Goal: Information Seeking & Learning: Learn about a topic

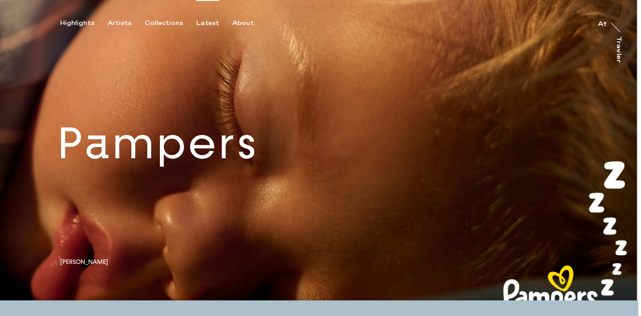
click at [200, 25] on div "Latest" at bounding box center [207, 23] width 23 height 8
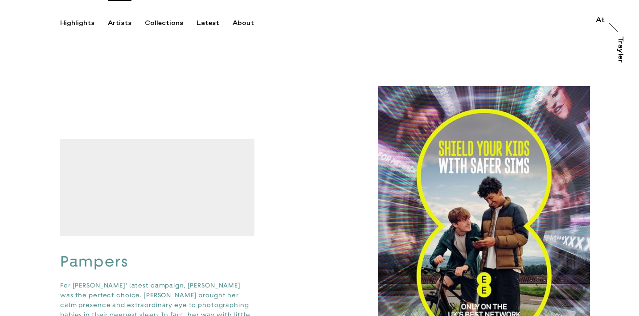
click at [114, 24] on div "Artists" at bounding box center [120, 23] width 24 height 8
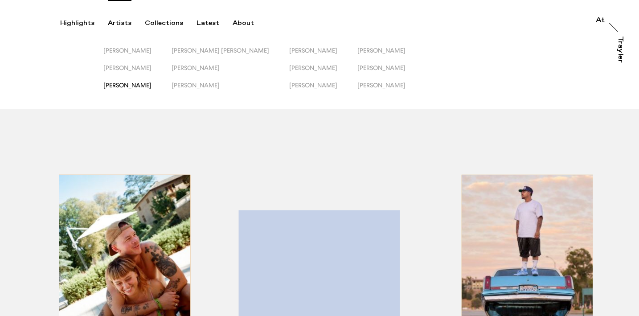
click at [131, 85] on span "[PERSON_NAME]" at bounding box center [127, 84] width 48 height 7
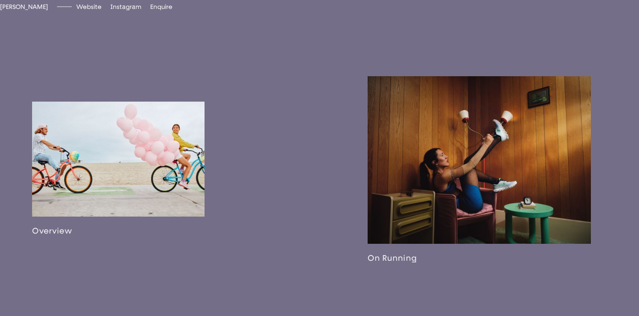
scroll to position [490, 0]
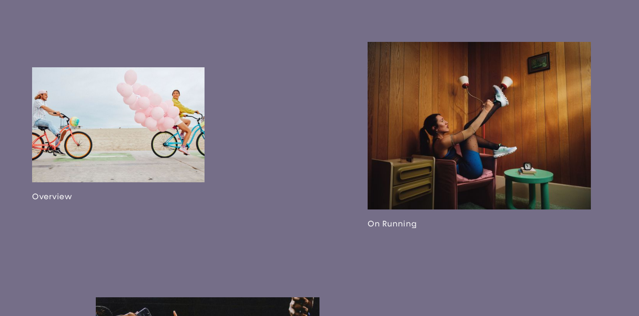
click at [109, 164] on link at bounding box center [118, 134] width 172 height 134
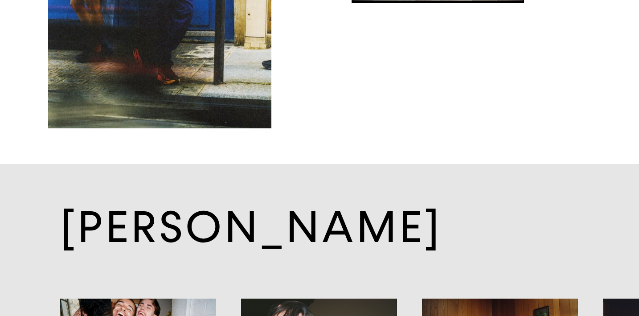
scroll to position [6212, 0]
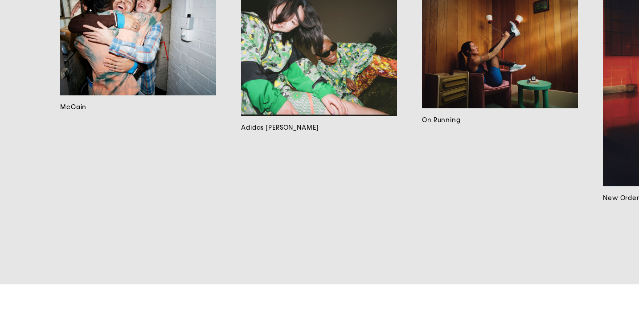
click at [133, 201] on link "McCain" at bounding box center [138, 116] width 156 height 251
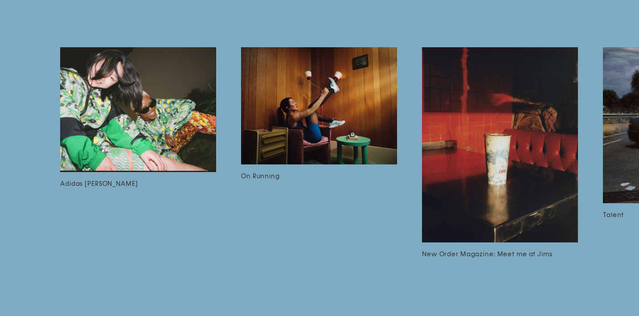
scroll to position [1476, 0]
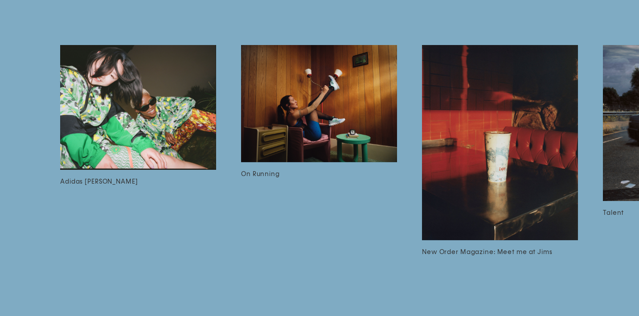
click at [309, 162] on img at bounding box center [319, 103] width 156 height 117
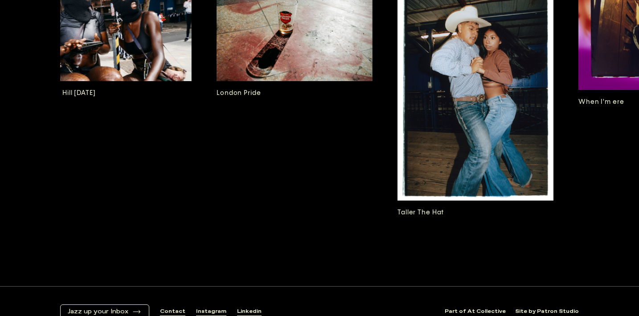
scroll to position [0, 1847]
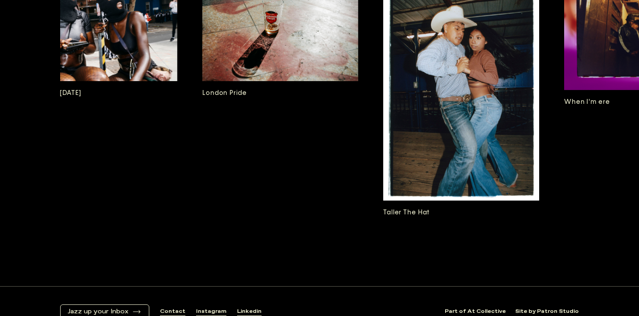
click at [294, 81] on img at bounding box center [280, 29] width 156 height 104
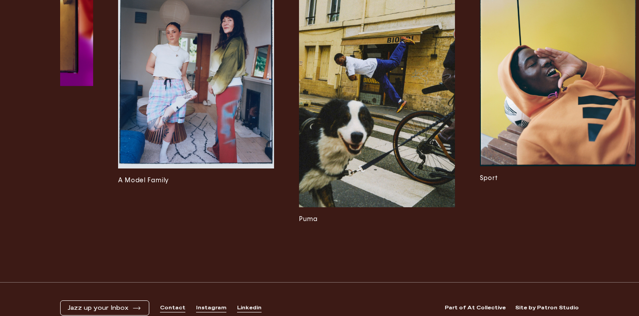
scroll to position [0, 2676]
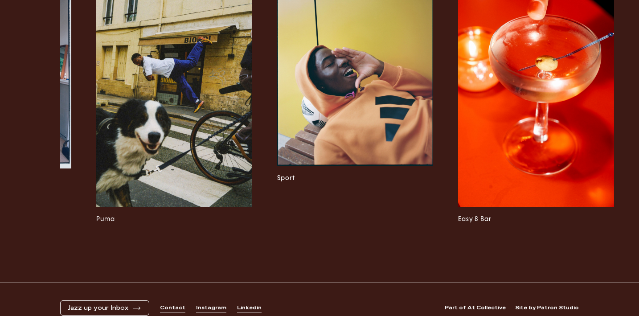
click at [569, 175] on img at bounding box center [536, 90] width 156 height 234
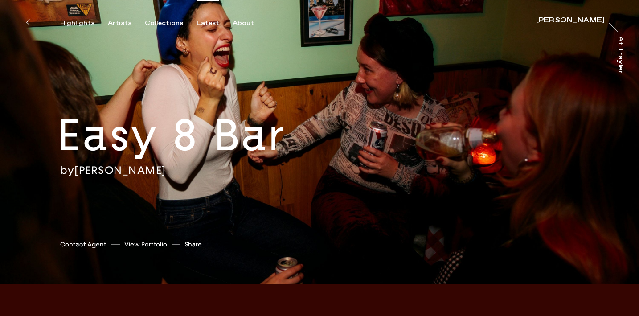
click at [202, 20] on div "Latest" at bounding box center [207, 23] width 23 height 8
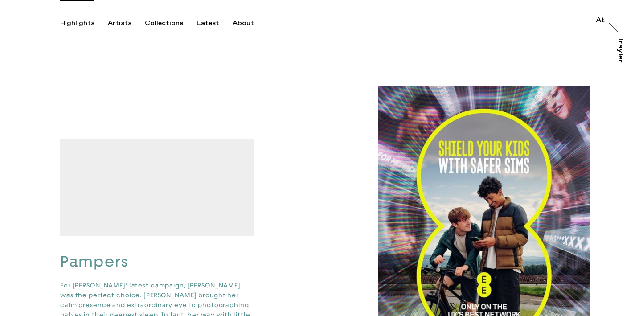
click at [84, 24] on div "Highlights" at bounding box center [77, 23] width 34 height 8
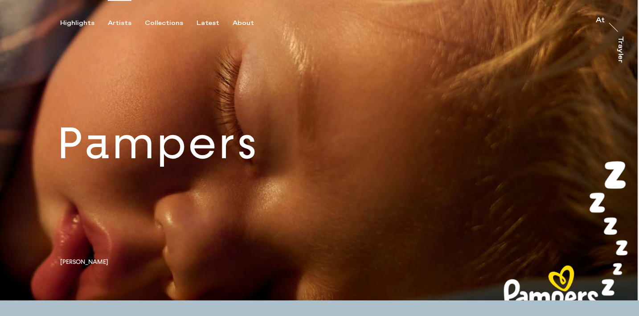
click at [122, 23] on div "Artists" at bounding box center [120, 23] width 24 height 8
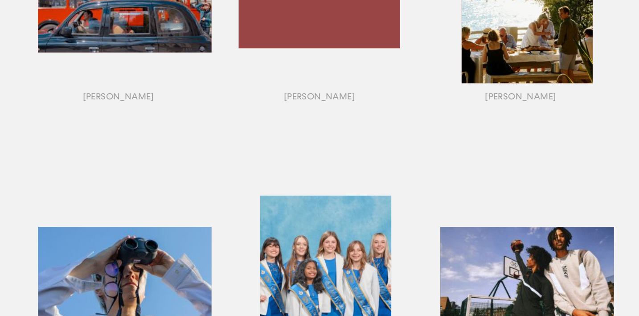
scroll to position [1025, 0]
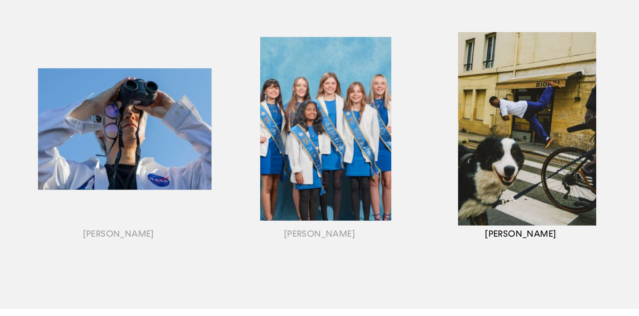
click at [483, 117] on div "button" at bounding box center [520, 140] width 201 height 278
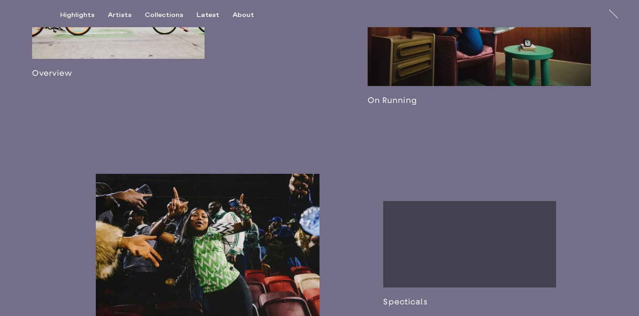
scroll to position [787, 0]
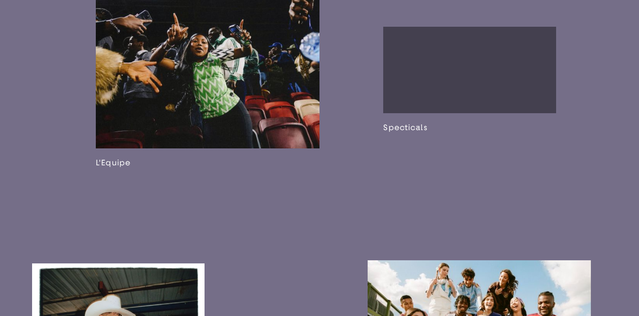
click at [458, 117] on link at bounding box center [469, 80] width 172 height 106
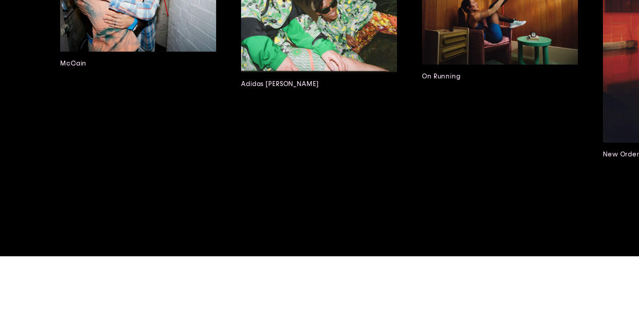
scroll to position [1643, 0]
click at [274, 72] on img at bounding box center [319, 9] width 156 height 124
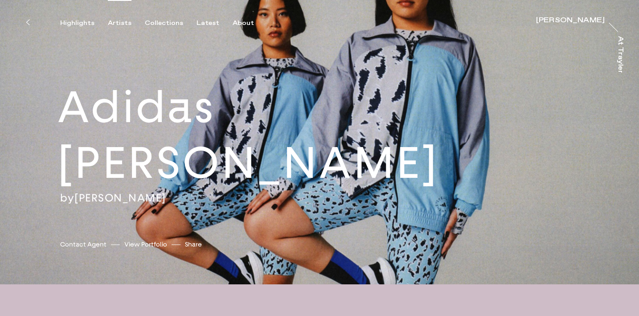
click at [119, 24] on div "Artists" at bounding box center [120, 23] width 24 height 8
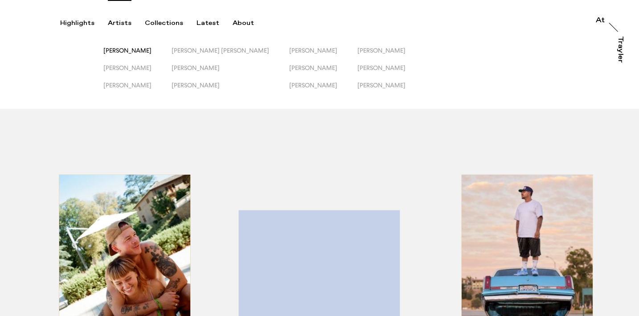
click at [127, 53] on span "[PERSON_NAME]" at bounding box center [127, 50] width 48 height 7
